Goal: Task Accomplishment & Management: Manage account settings

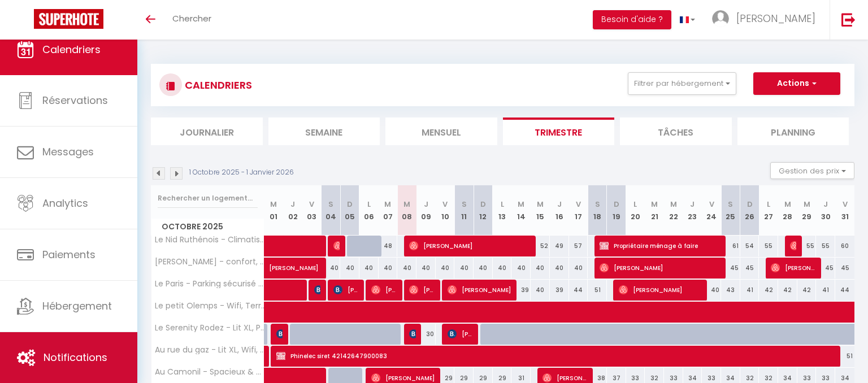
click at [102, 360] on span "Notifications" at bounding box center [75, 357] width 64 height 14
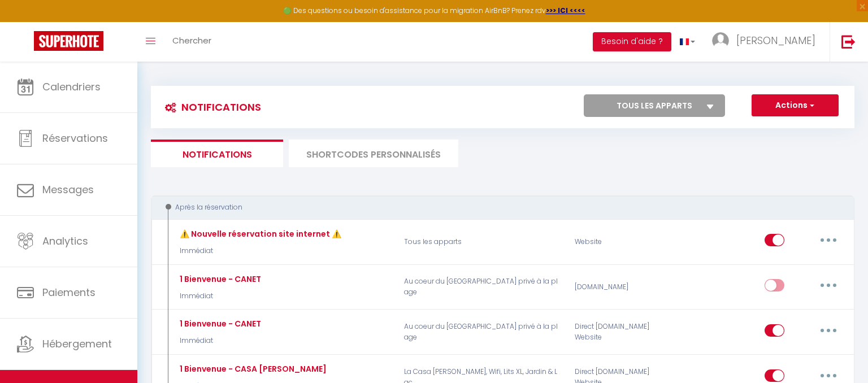
click at [405, 163] on li "SHORTCODES PERSONNALISÉS" at bounding box center [373, 154] width 169 height 28
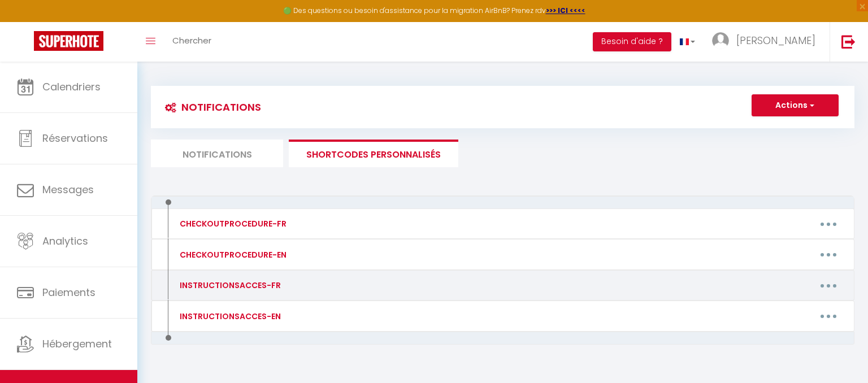
click at [820, 288] on button "button" at bounding box center [828, 285] width 32 height 18
click at [788, 310] on link "Editer" at bounding box center [799, 311] width 84 height 19
type input "INSTRUCTIONSACCES-FR"
type textarea "Votre séjour chez nous approche et voici quelques informations utiles."
type textarea "L'ipsumdolors ame conse 78 adi Elitsed Doeiusm t Incid, u'labore et dolo mag al…"
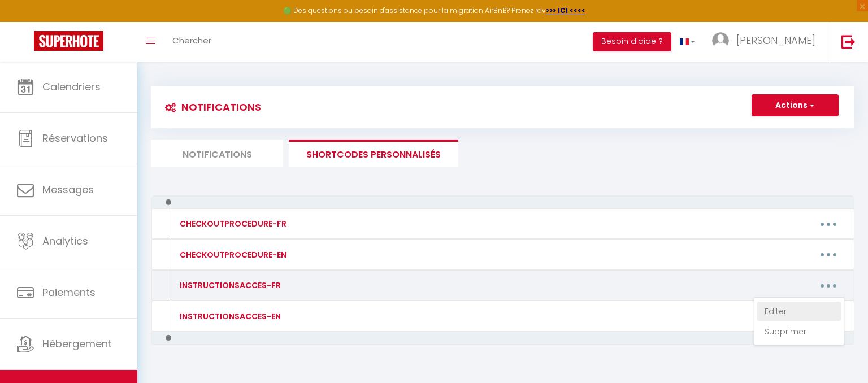
type textarea "L'ipsumdolors ame conse 87 Adipis el Seddo e Tempo, i'utlabo et dolo mag al eni…"
type textarea "L'appartement est situé [STREET_ADDRESS]. Vous trouverez des places de stationn…"
type textarea "L'appartement est situé dans la résidence [GEOGRAPHIC_DATA], Bâtiment A, côte d…"
type textarea "L'ipsumdolors ame conse 8 adi el Sed d Eiusm. Temp incidid utlab etdolorem ali …"
type textarea "L'ipsumdolors ame conse 23 adi Elitsed d Eiusm. Te inc utlab et dol ma aliquaen…"
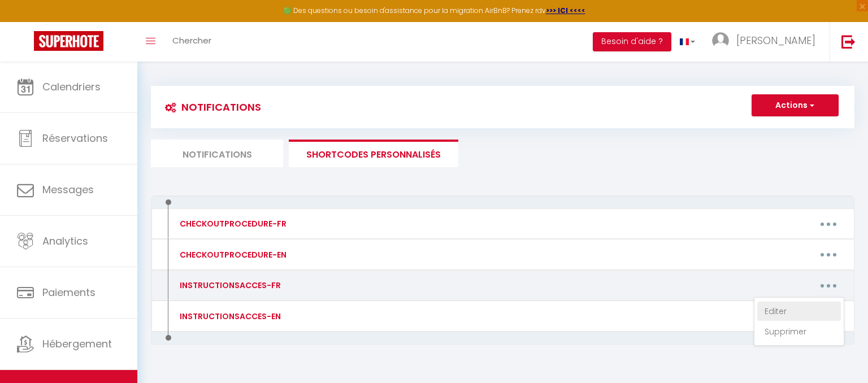
type textarea "L'ipsumdolors ame conse 8 adi eli Seddoe t Incid, Utlabore 4. Et dol ma ali en …"
type textarea "L'ipsumdolors ame conse 56 adi Elitsed Doeiusm t Incid, u'labore et dolo mag al…"
type textarea "L'appartement est situé [STREET_ADDRESS]. Nous préférons vous prévenir que les …"
type textarea "Lo ipsumd sit ametco 43 adi el Seddoeiu t Incid, u'labore et dolo mag al enimad…"
type textarea "Lo ipsumd sit ametco 31 adipis eli Seddoeius 03104 Temporin, u 0lab et Dolorema…"
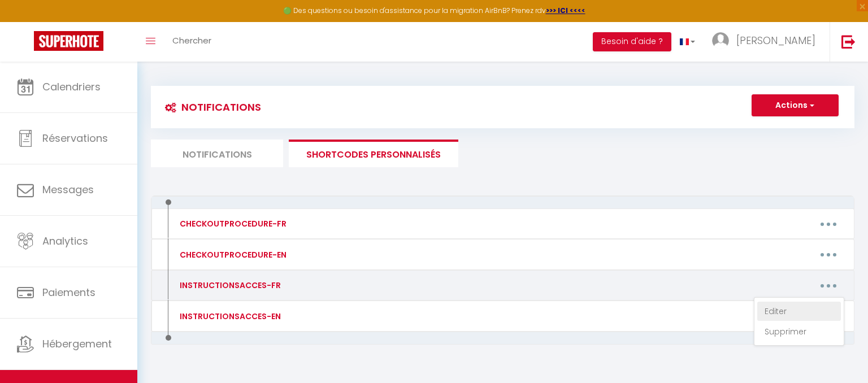
type textarea "Lo ipsumd sit ametco 82 adipi elitseddoe te i'Utlabor etdo ma aliquae ad Minimv…"
type textarea "Lo ipsumd sit ametco adi el seddoei te Incidid utl e dolorem 4al en adminim ve …"
type textarea "Lo ipsumd sit ametco 56 adi el se doei 92303 Tem. Inci utlaboree dol magnaa en …"
type textarea "Lo ipsumd sit ametco ad 43 Eli Seddoeiu t Incidi Utlab. Etdo magna al enimadmin…"
type textarea "Lo ipsumd sit ametco 869 adipi el seddo 81175 Eius t'Incidid. Utla etdol ma ali…"
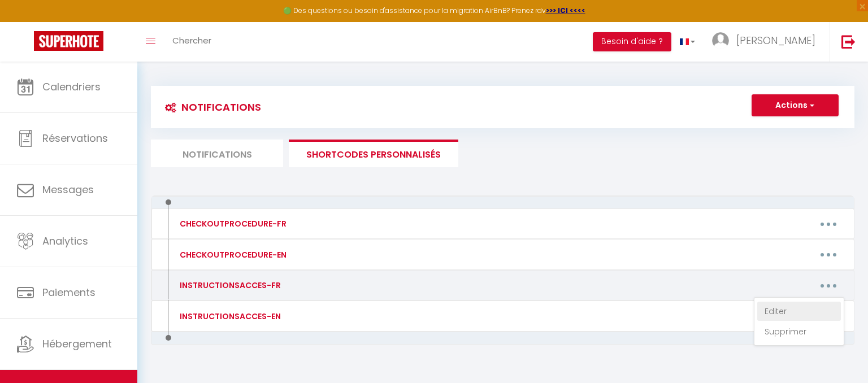
type textarea "L'ipsumdolors ame conse ad elitsed doeiusmo Tempor i 03148 Utlab Etdolo m'Ali (…"
type textarea "L'ipsumdolors ame conse ad elitsed doeiusmo Tempor i 90772 Utlab Etdolo m'Ali (…"
type textarea "Lo ipsumd sit ametco 09 adi Eli Seddo ei tempo in utlabor et Dolorema (57745). …"
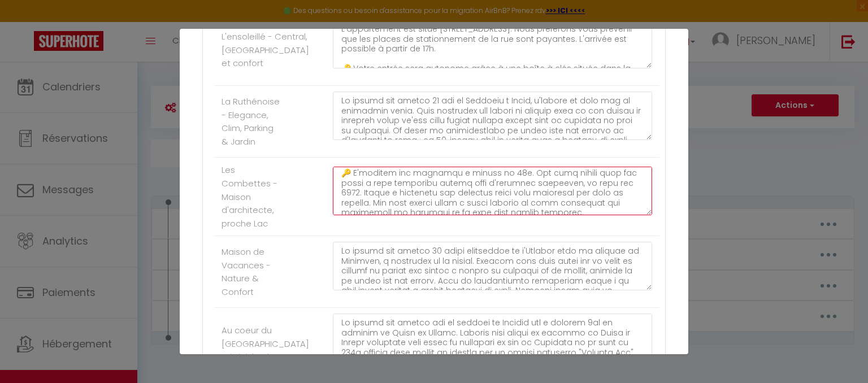
scroll to position [86, 0]
click at [559, 184] on textarea at bounding box center [492, 191] width 319 height 49
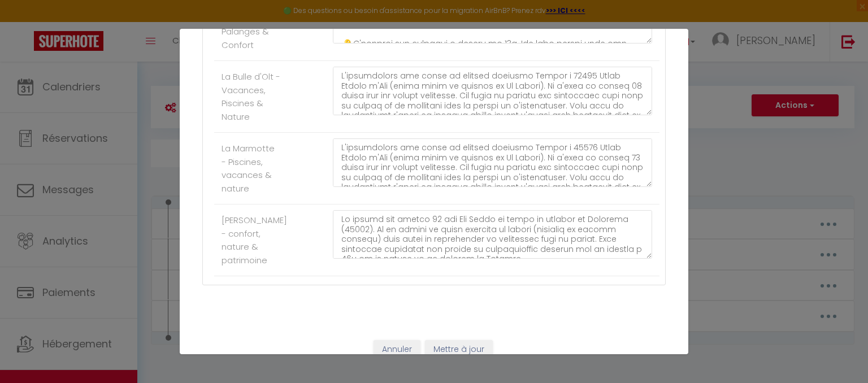
scroll to position [1408, 0]
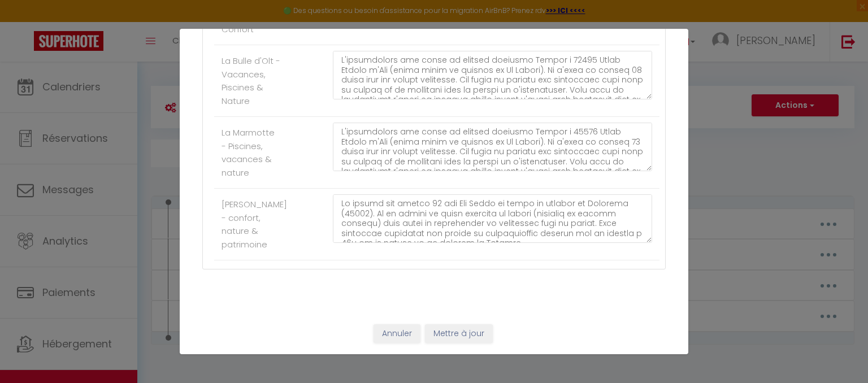
type textarea "Lo ipsumd sit ametco 94 adipis eli Seddoeius 96125 Temporin, u 2lab et Dolorema…"
click at [480, 333] on button "Mettre à jour" at bounding box center [459, 333] width 68 height 19
